Goal: Information Seeking & Learning: Learn about a topic

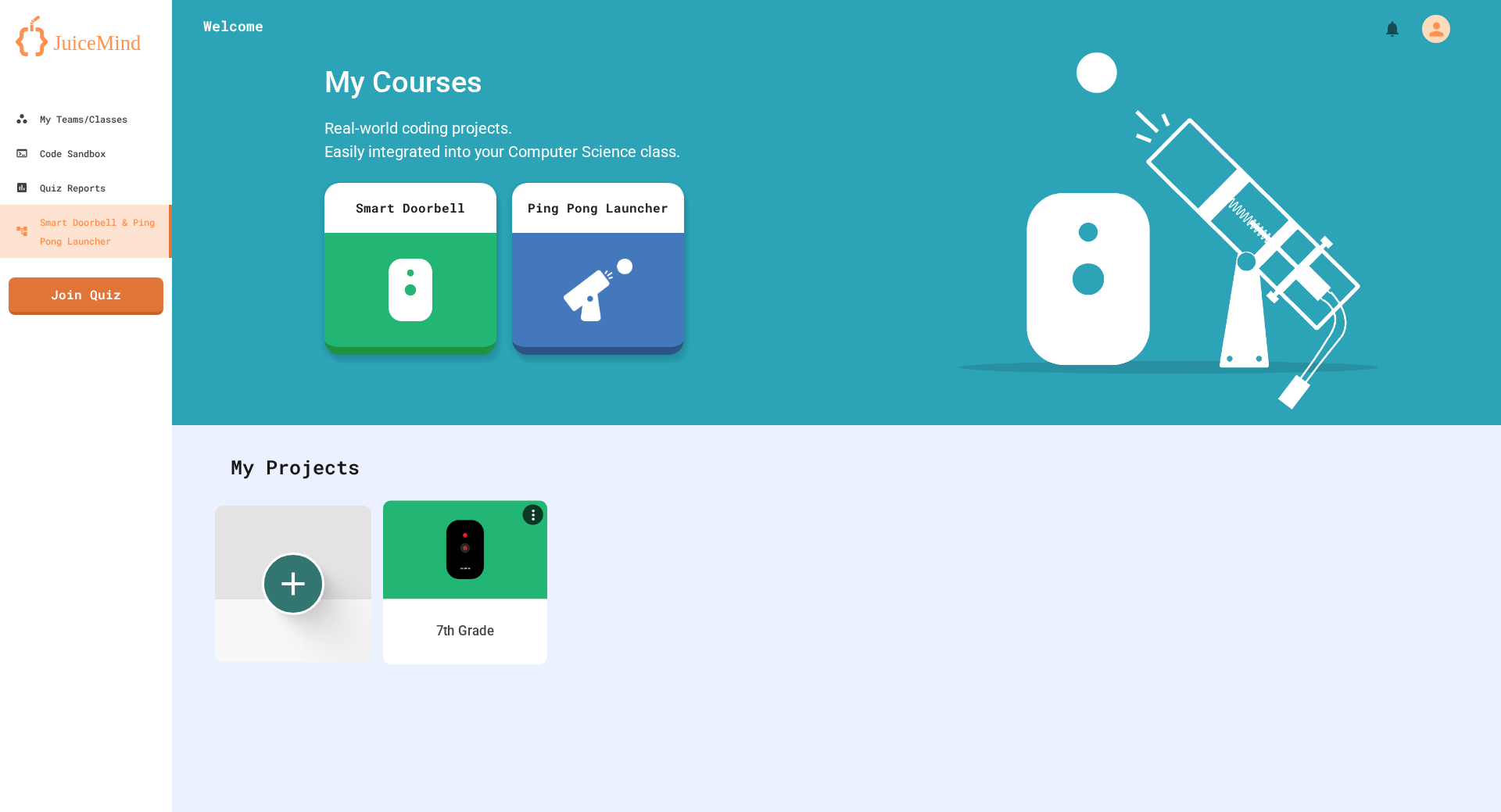
click at [475, 563] on img at bounding box center [465, 549] width 39 height 59
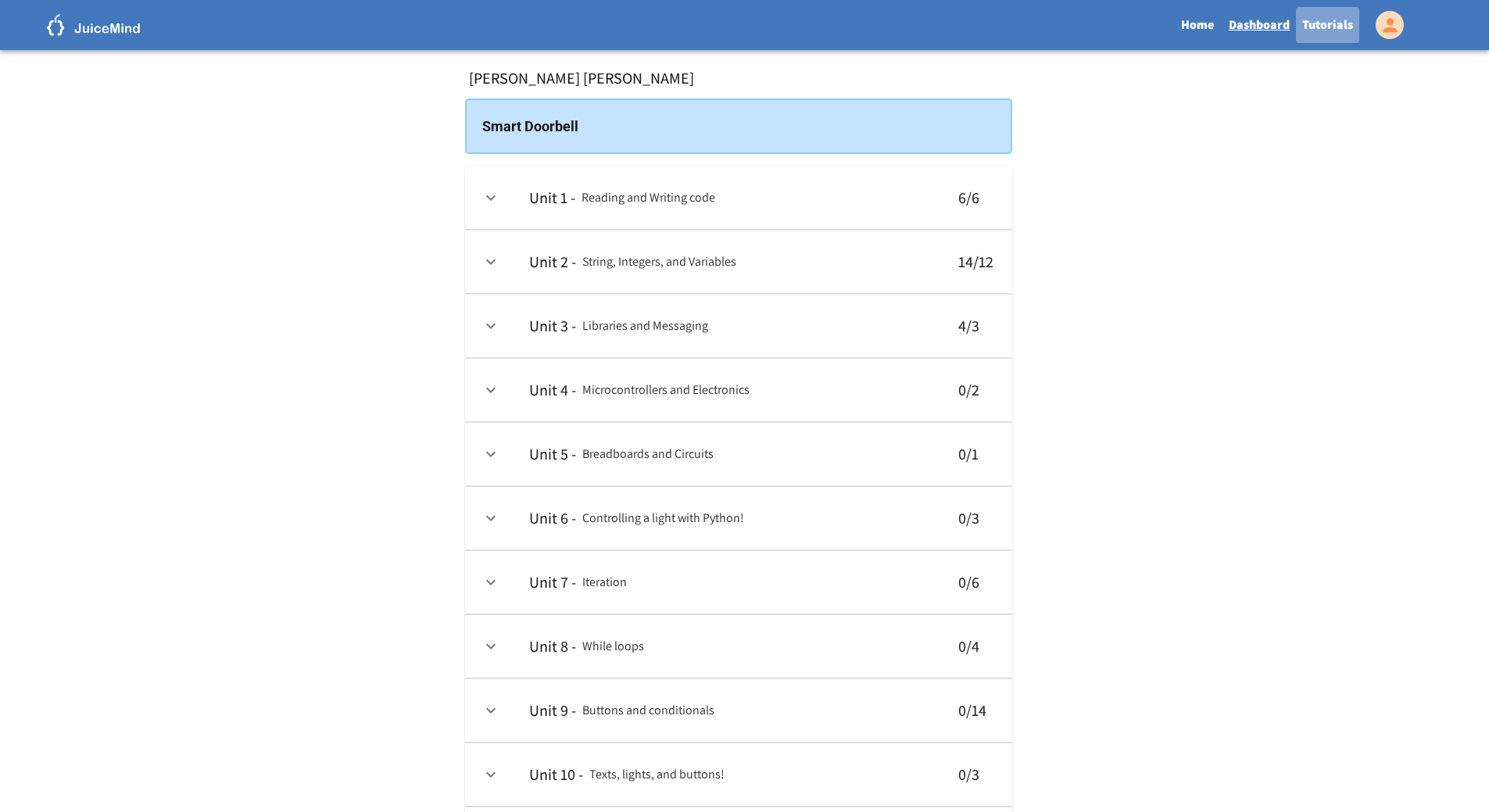
click at [1331, 17] on link "Tutorials" at bounding box center [1327, 25] width 63 height 36
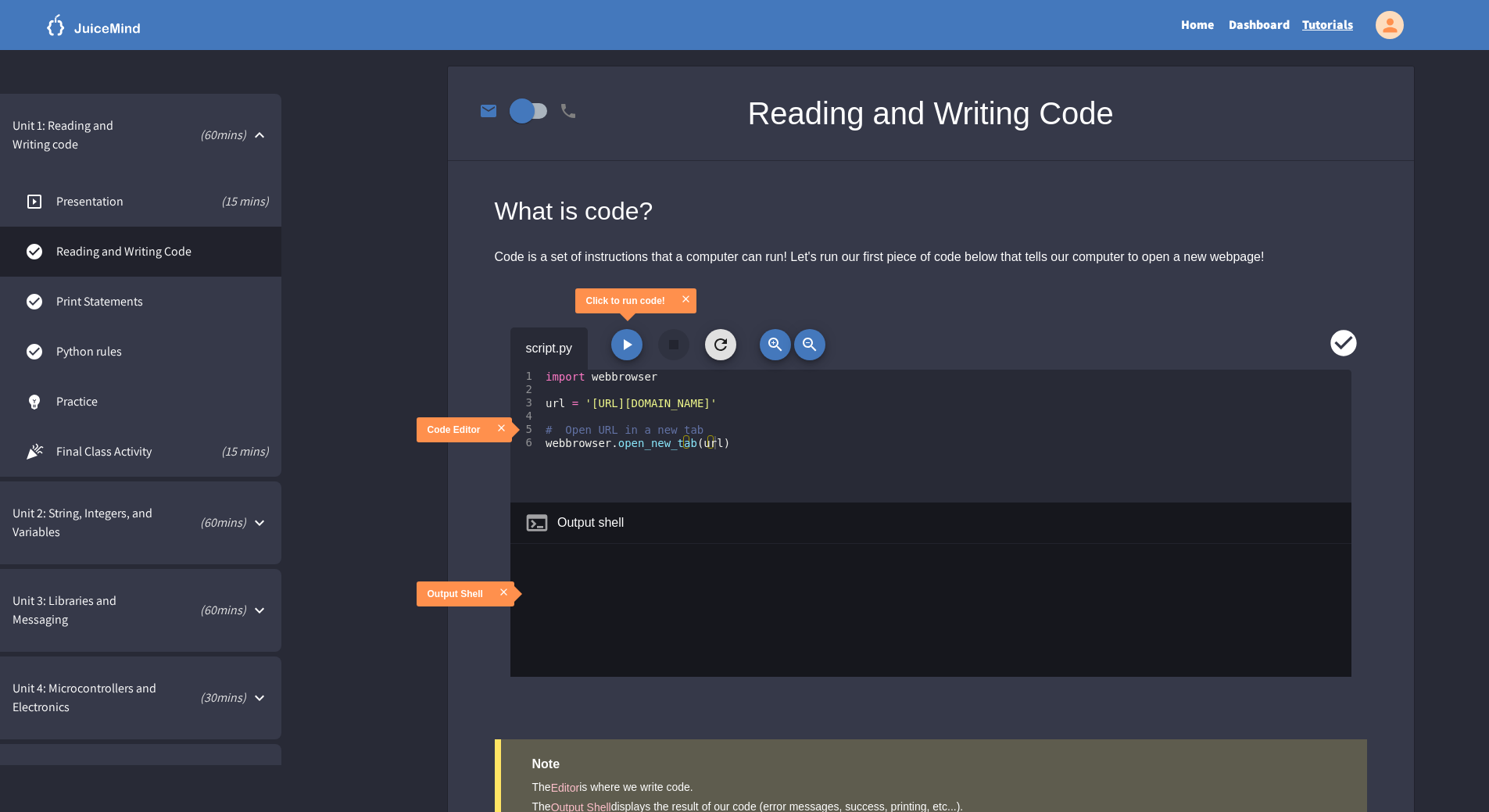
scroll to position [157, 0]
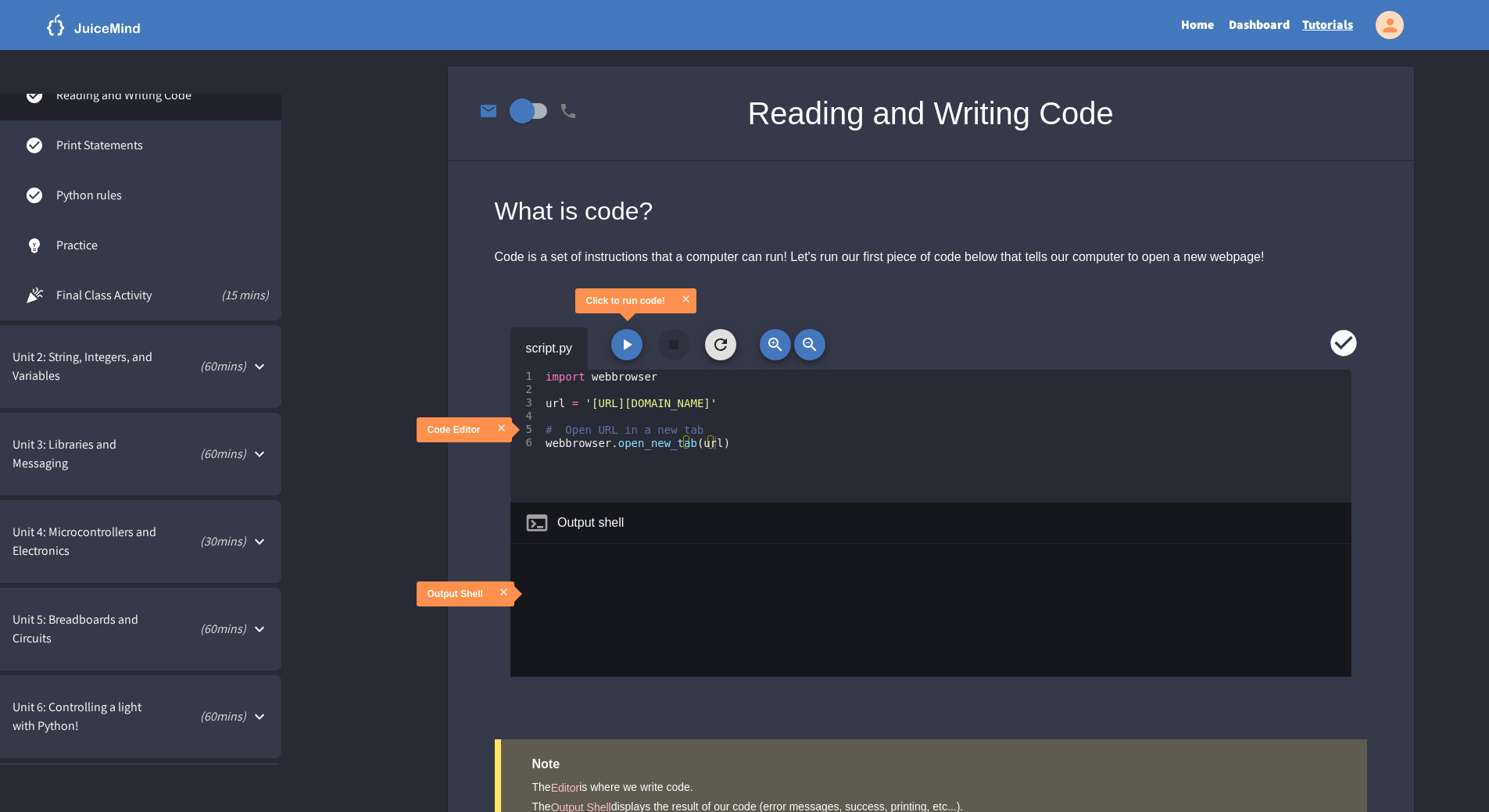
click at [155, 433] on div "Unit 3: Libraries and Messaging ( 60 mins)" at bounding box center [140, 454] width 282 height 83
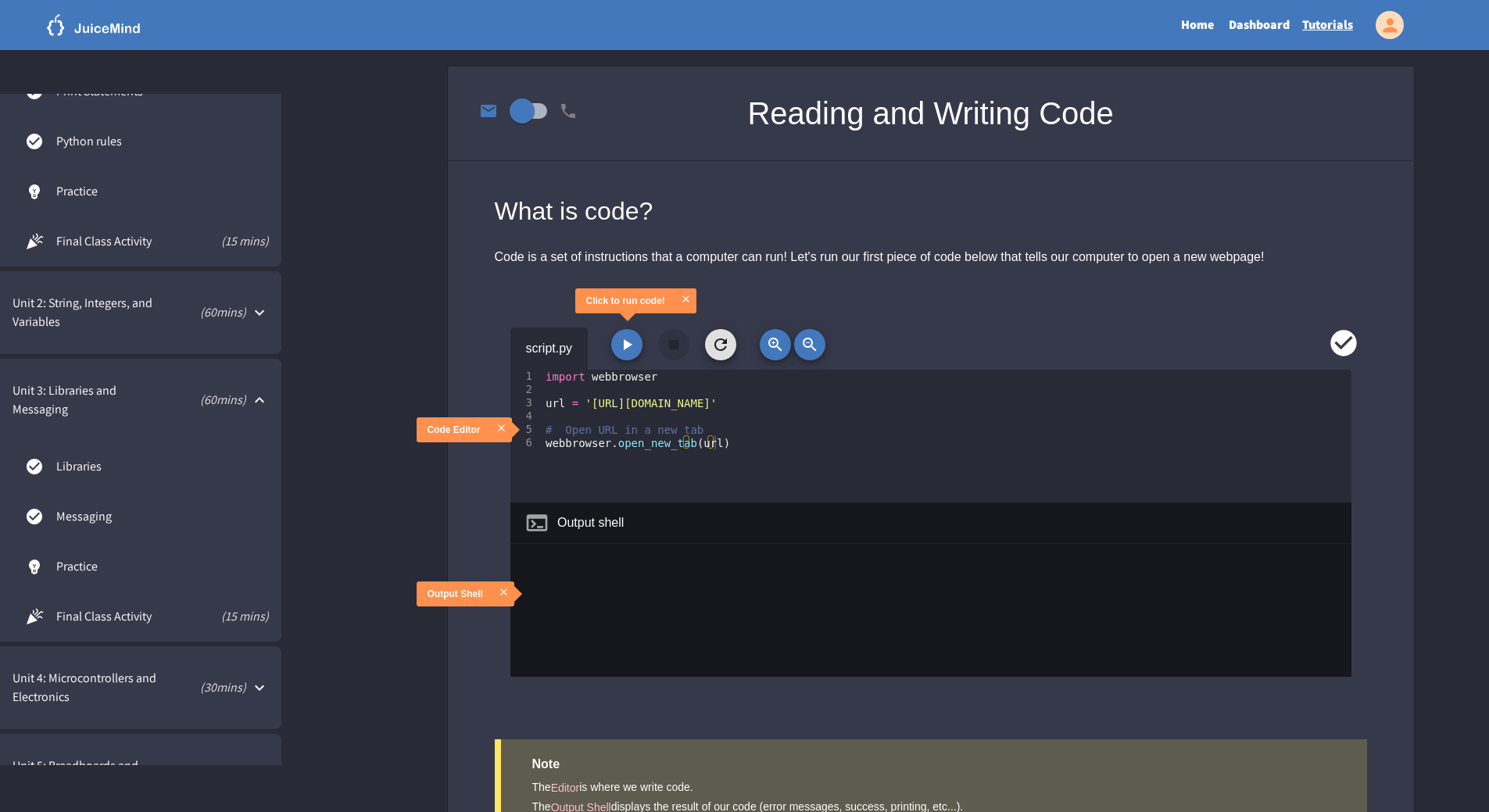
scroll to position [234, 0]
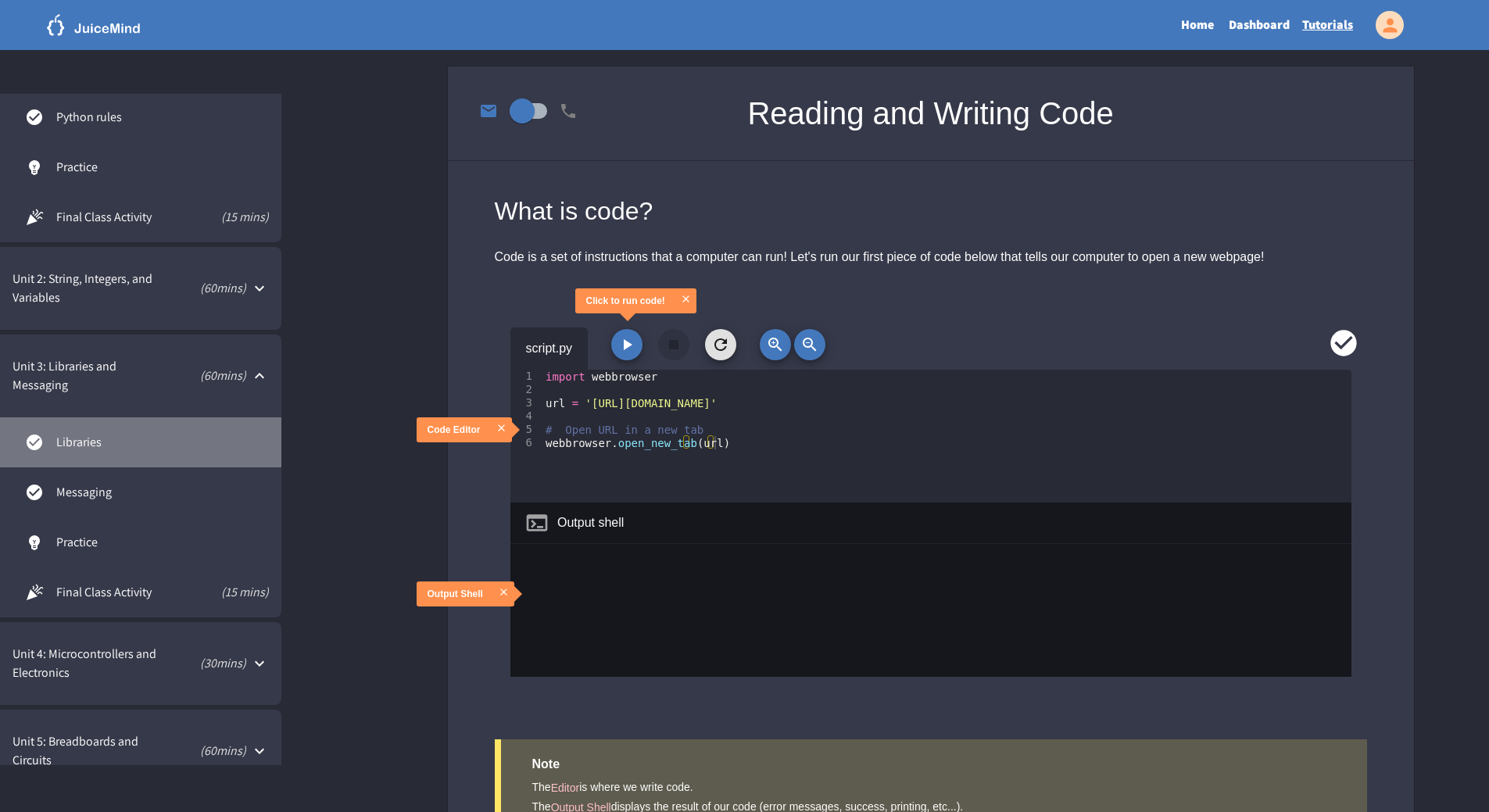
click at [132, 442] on span "Libraries" at bounding box center [163, 442] width 212 height 19
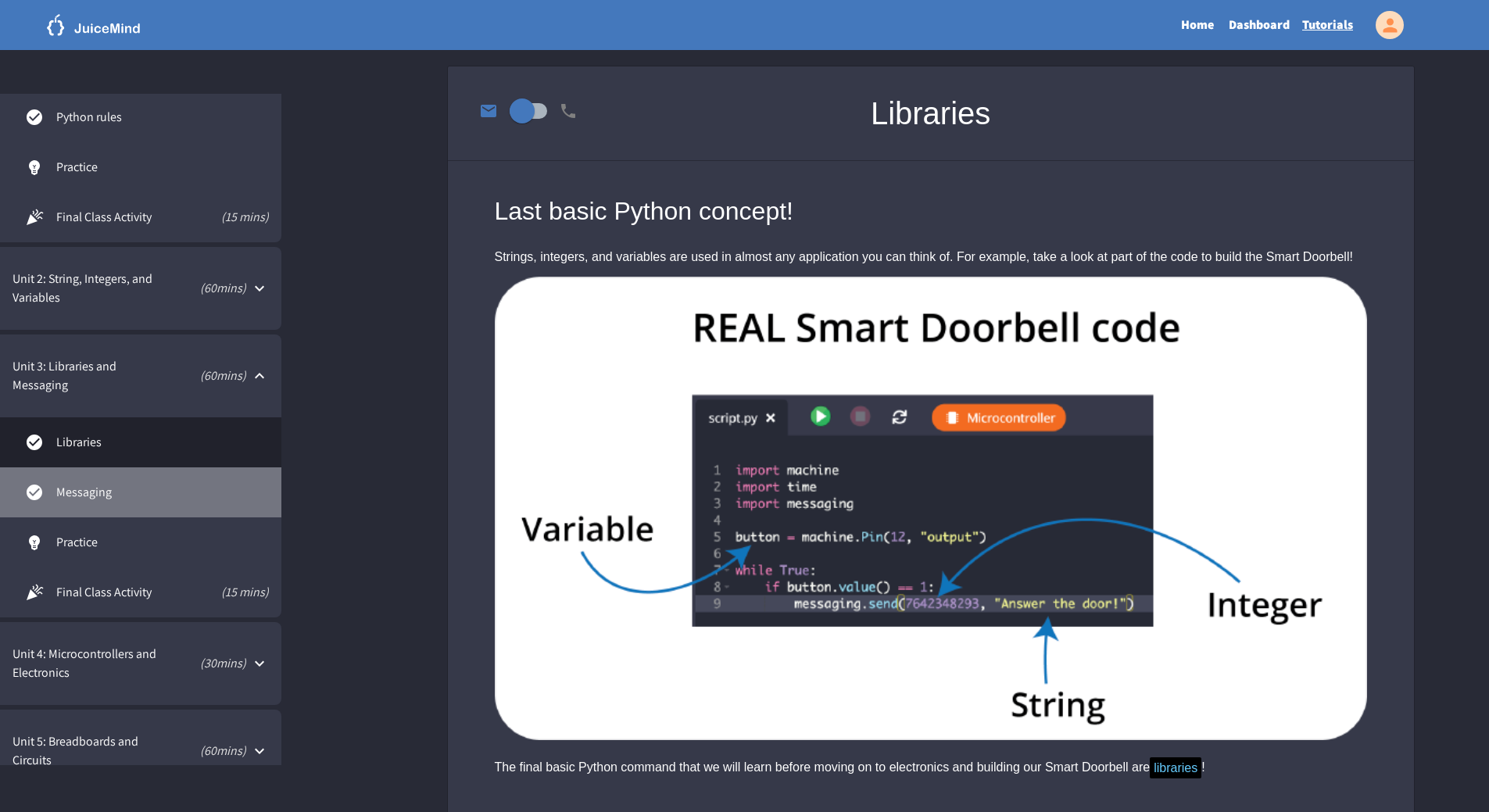
click at [131, 478] on link "Messaging" at bounding box center [140, 492] width 282 height 50
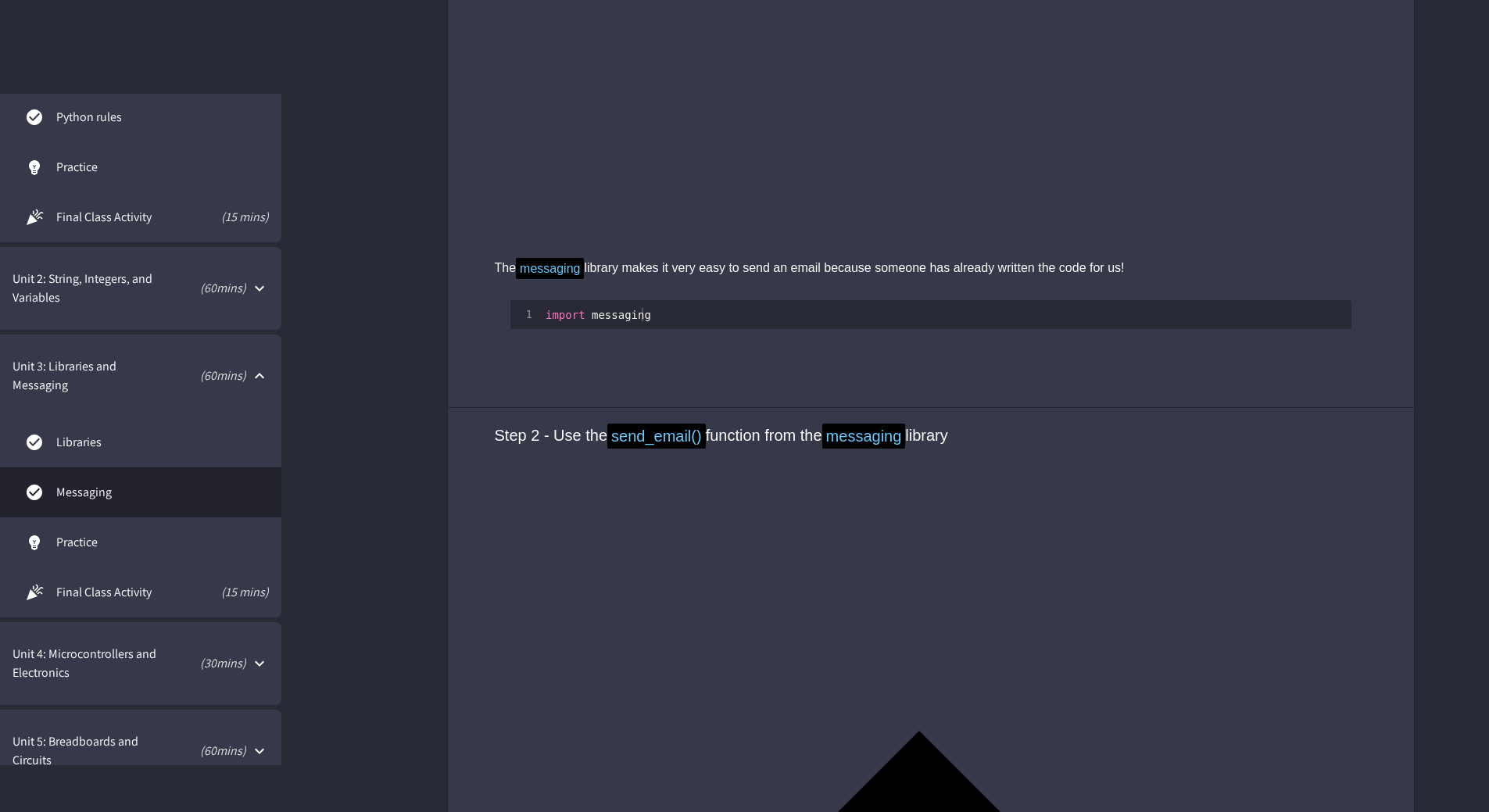
scroll to position [1563, 0]
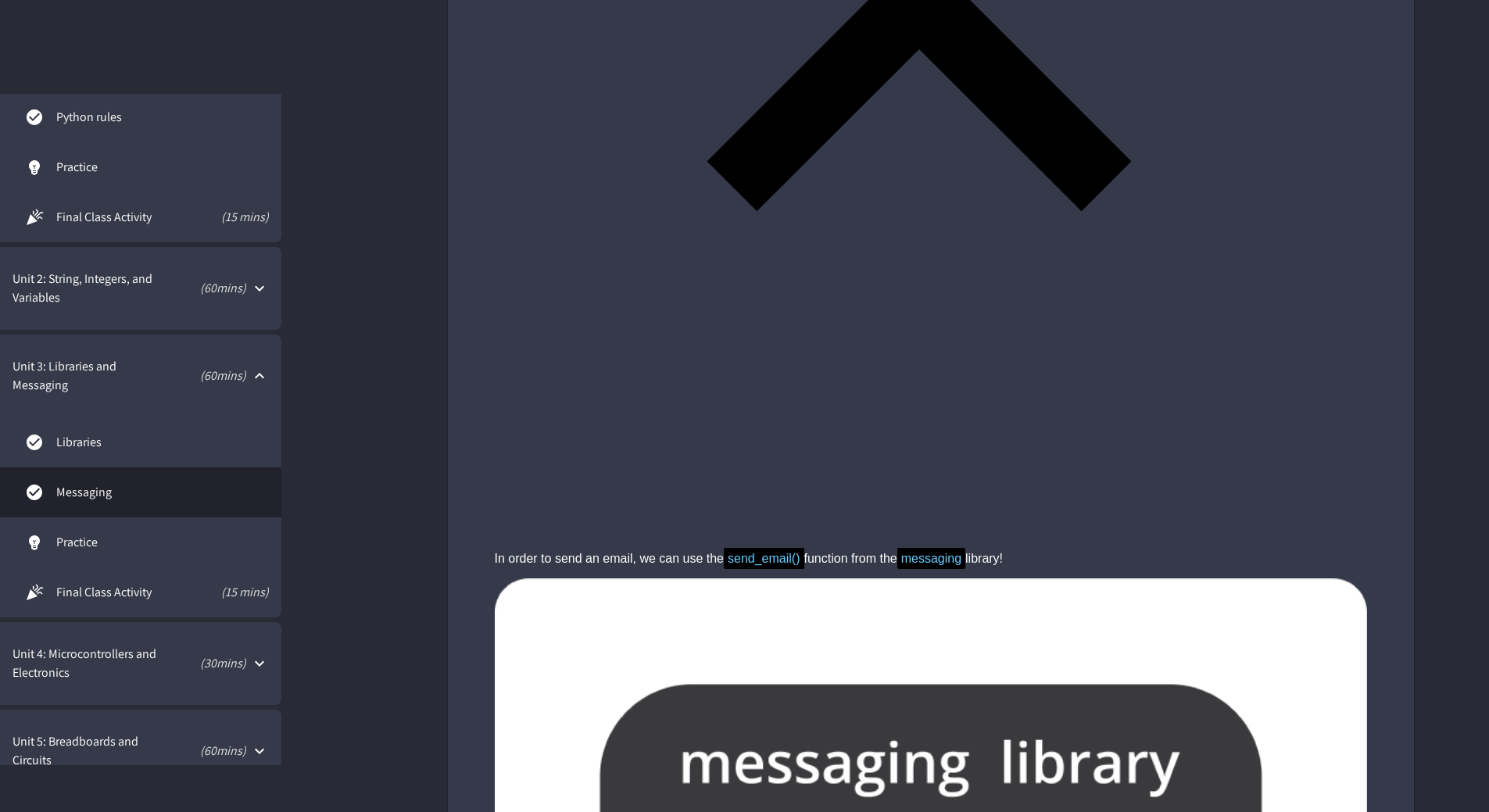
scroll to position [1876, 0]
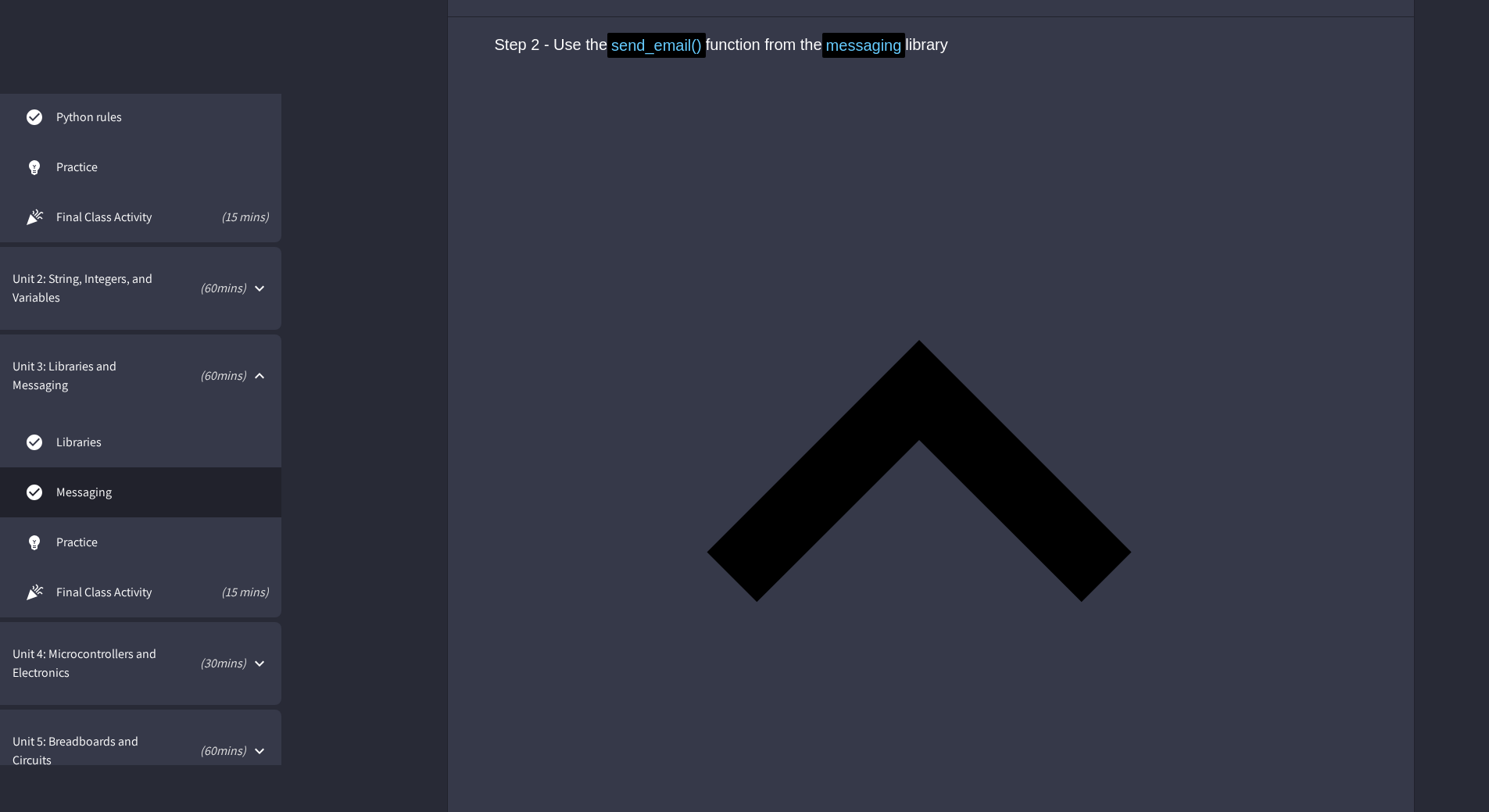
type textarea "**********"
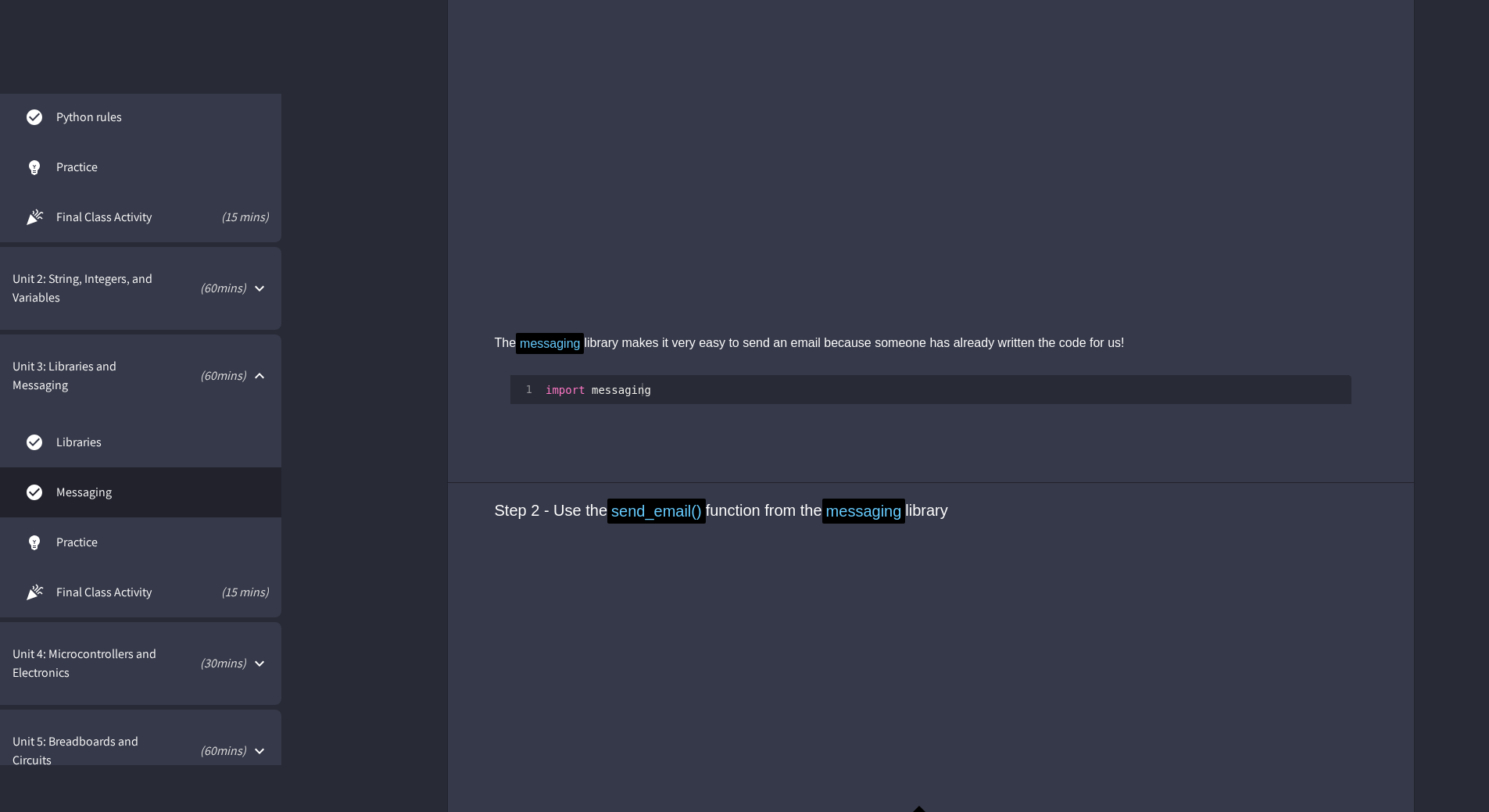
scroll to position [1329, 0]
